Goal: Navigation & Orientation: Find specific page/section

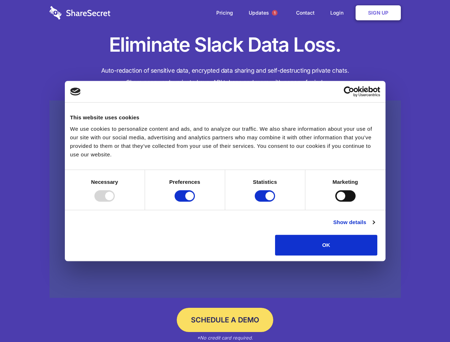
click at [115, 202] on div at bounding box center [105, 195] width 20 height 11
click at [195, 202] on input "Preferences" at bounding box center [185, 195] width 20 height 11
checkbox input "false"
click at [266, 202] on input "Statistics" at bounding box center [265, 195] width 20 height 11
checkbox input "false"
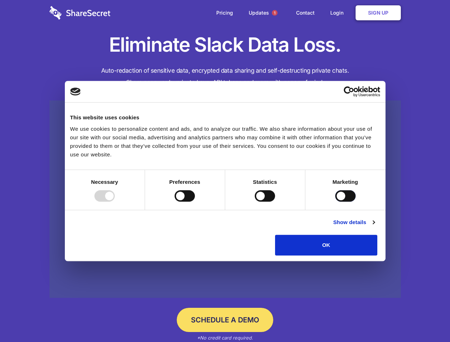
click at [336, 202] on input "Marketing" at bounding box center [346, 195] width 20 height 11
checkbox input "true"
click at [375, 227] on link "Show details" at bounding box center [353, 222] width 41 height 9
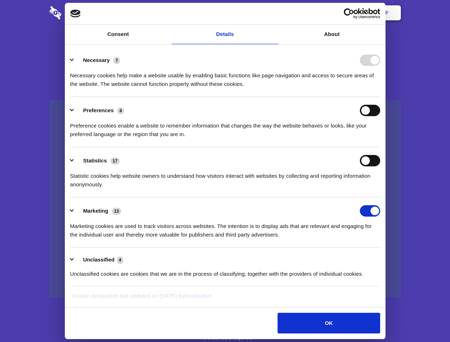
click at [381, 97] on li "Necessary 7 Necessary cookies help make a website usable by enabling basic func…" at bounding box center [225, 72] width 310 height 50
click at [275, 13] on span "1" at bounding box center [275, 13] width 6 height 6
